Goal: Check status: Check status

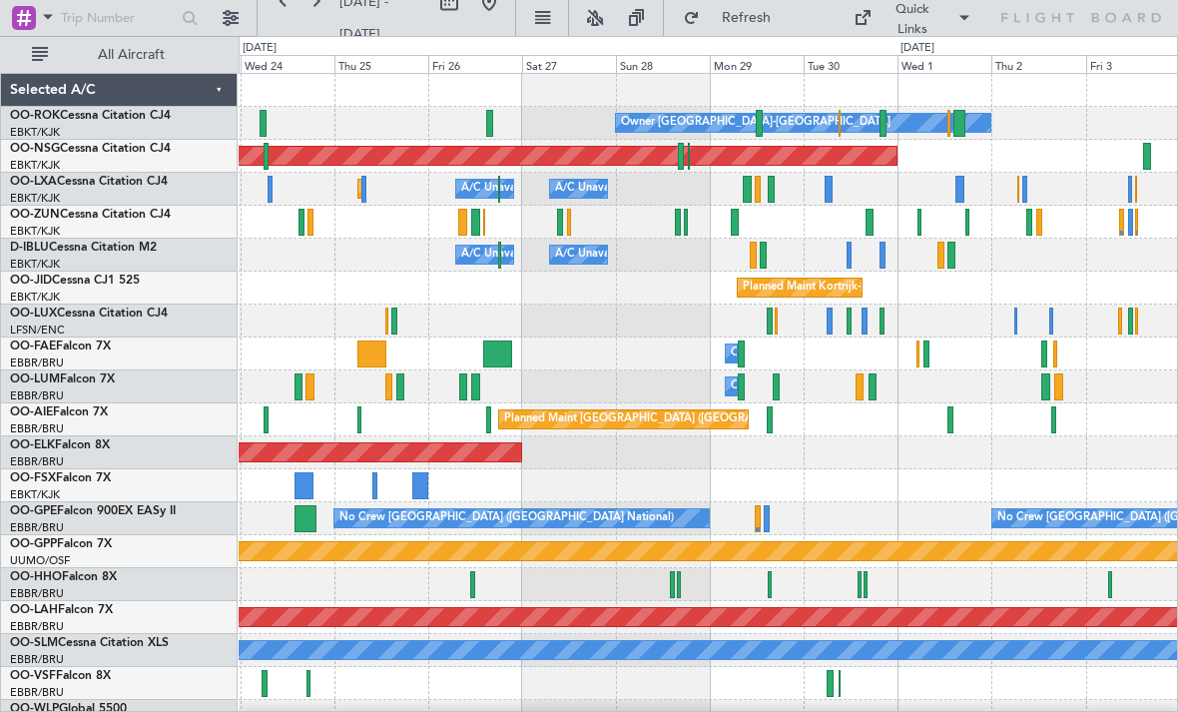
click at [919, 226] on div at bounding box center [919, 222] width 4 height 27
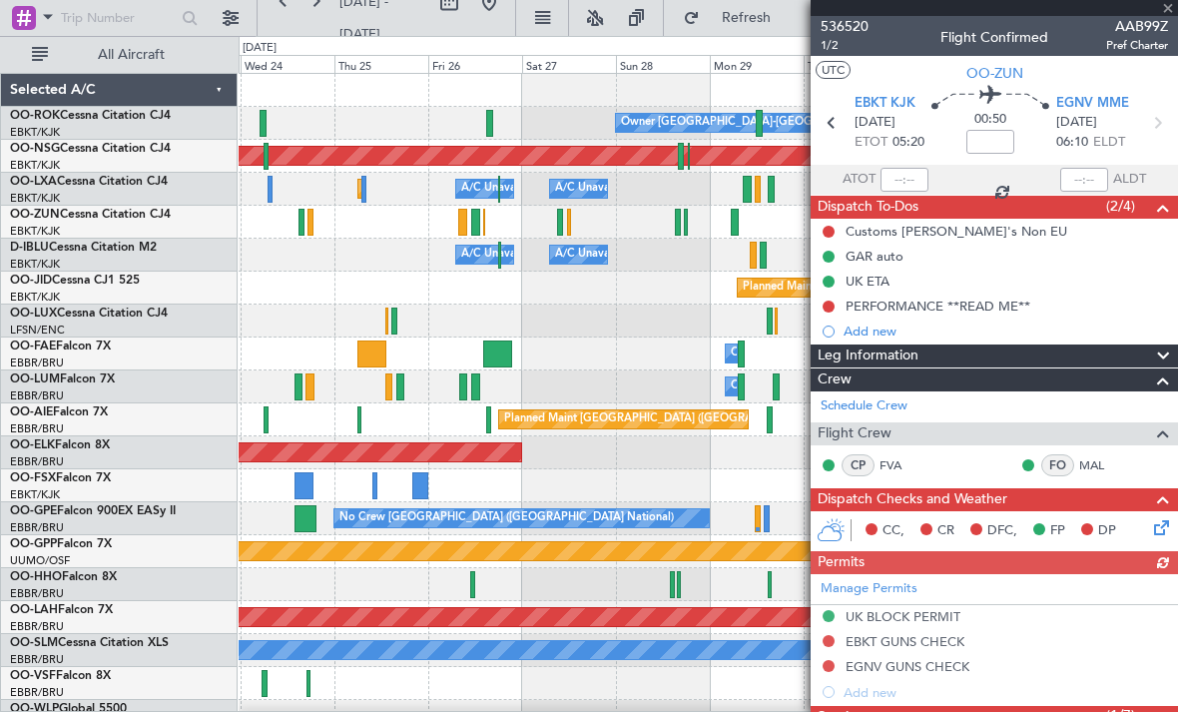
click at [1161, 15] on div at bounding box center [994, 8] width 367 height 16
click at [1171, 10] on span at bounding box center [1168, 9] width 20 height 18
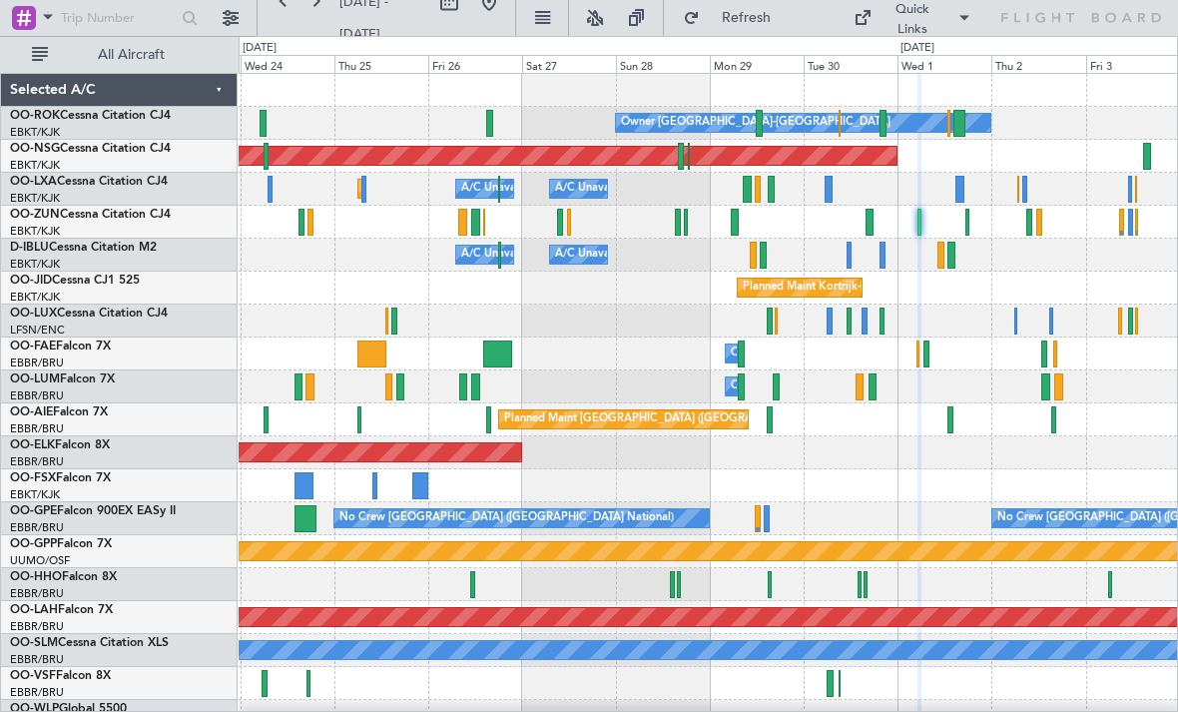
type input "0"
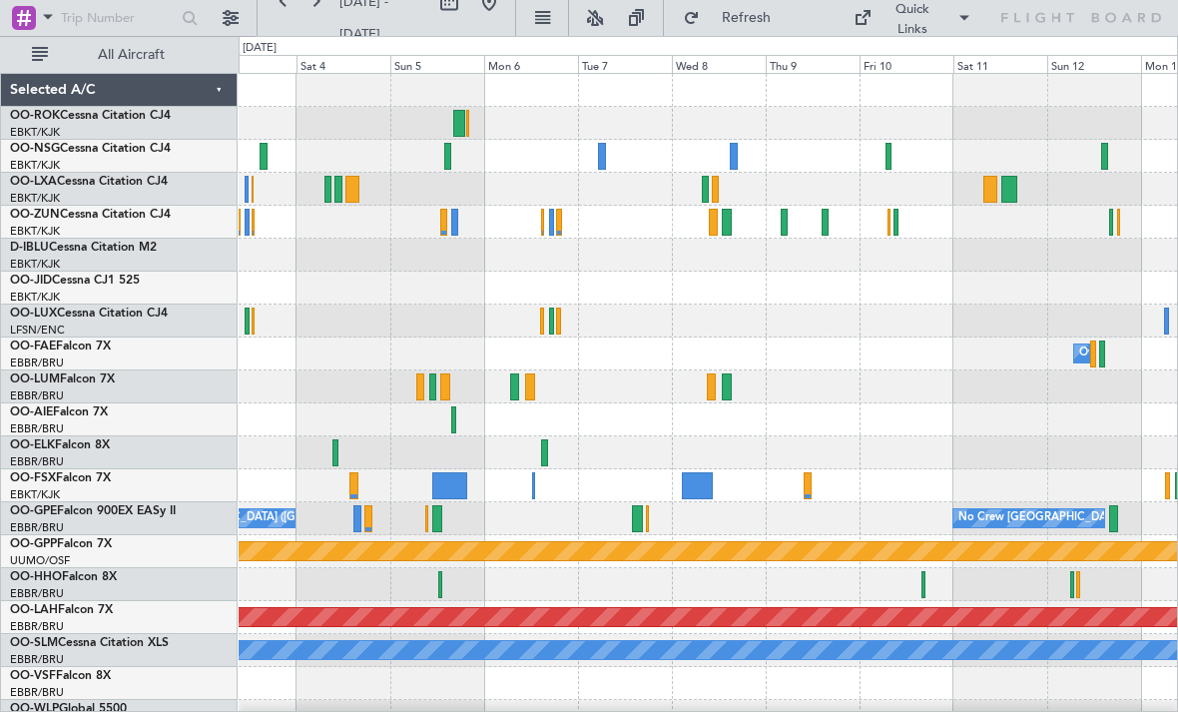
click at [894, 226] on div at bounding box center [895, 222] width 5 height 27
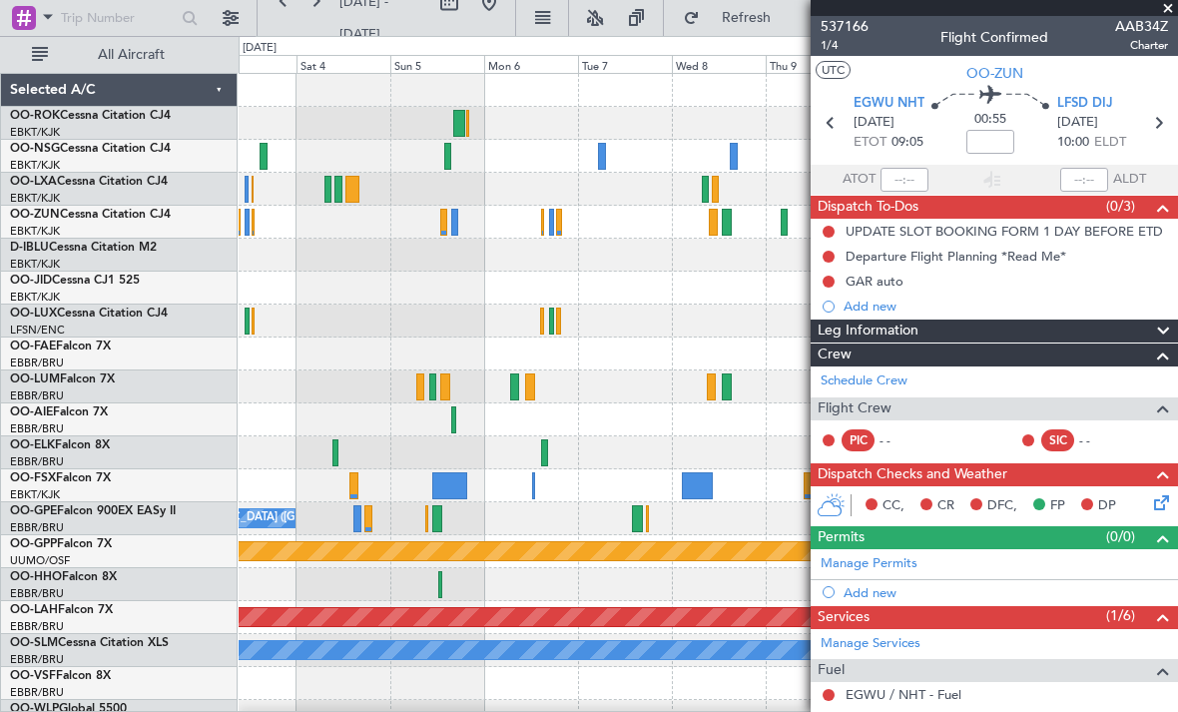
click at [1164, 14] on span at bounding box center [1168, 9] width 20 height 18
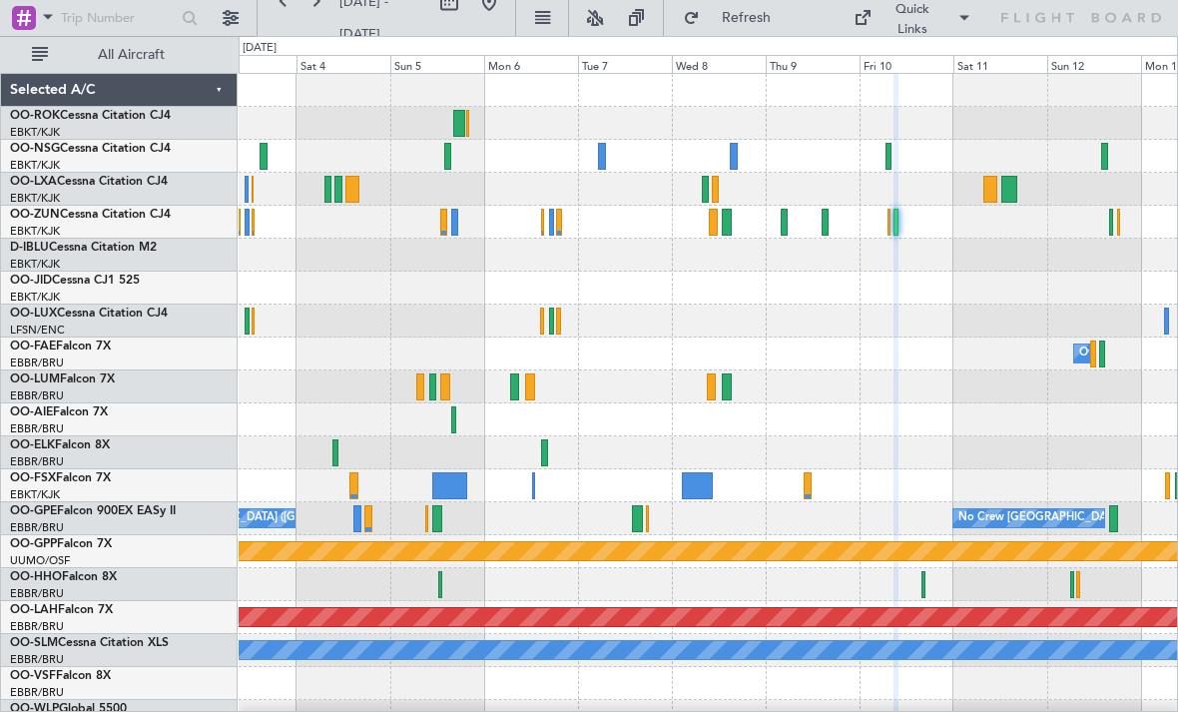
type input "0"
click at [884, 157] on div "Planned Maint [GEOGRAPHIC_DATA] ([GEOGRAPHIC_DATA])" at bounding box center [708, 156] width 938 height 33
click at [886, 156] on div at bounding box center [888, 156] width 5 height 27
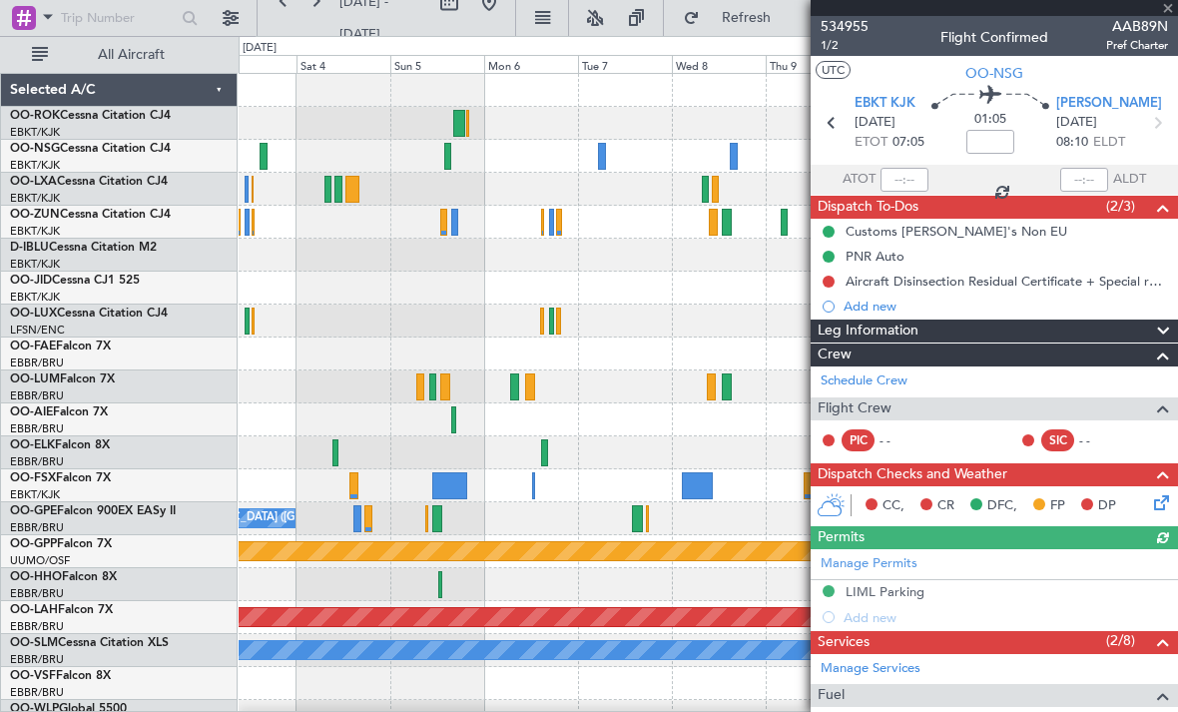
click at [1167, 10] on div at bounding box center [994, 8] width 367 height 16
click at [1156, 11] on div at bounding box center [994, 8] width 367 height 16
click at [1167, 9] on span at bounding box center [1168, 9] width 20 height 18
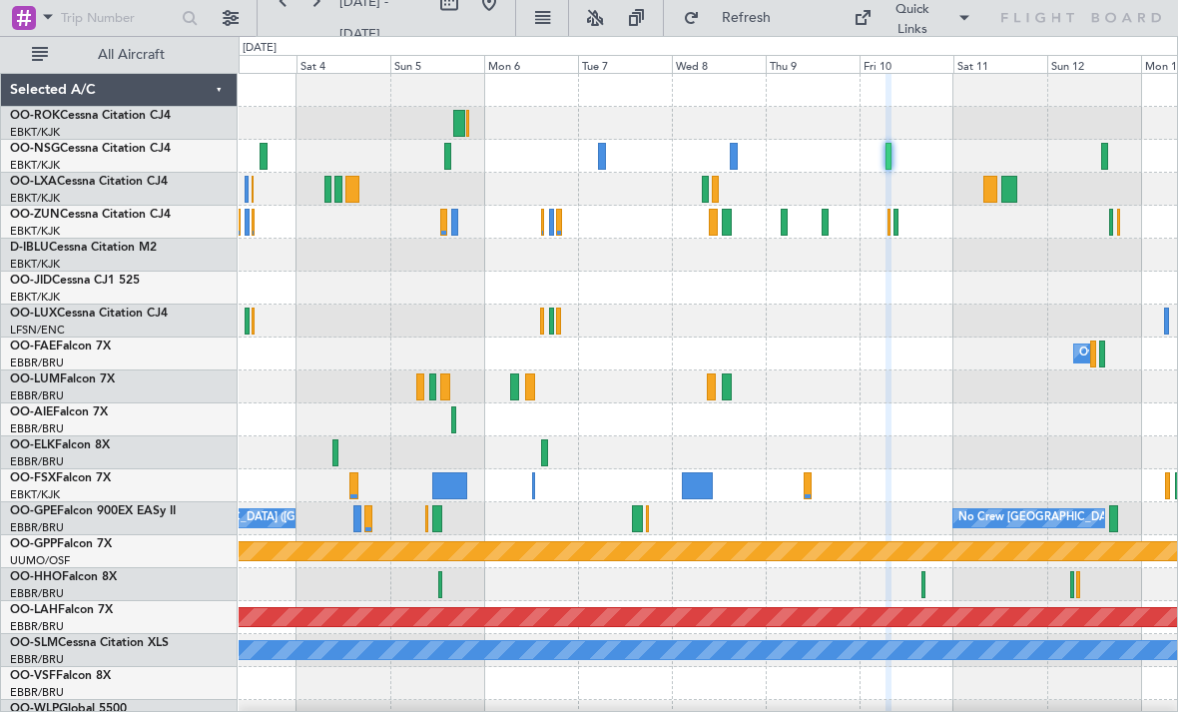
type input "0"
